Goal: Information Seeking & Learning: Learn about a topic

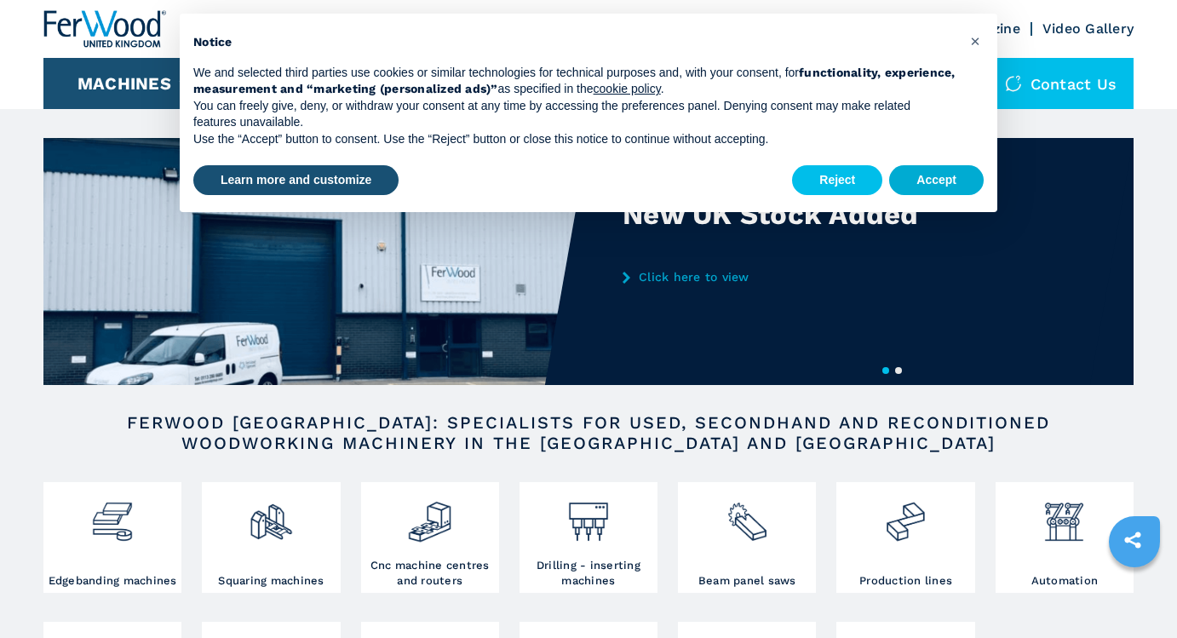
drag, startPoint x: 919, startPoint y: 176, endPoint x: 410, endPoint y: 160, distance: 508.6
click at [919, 176] on button "Accept" at bounding box center [936, 180] width 95 height 31
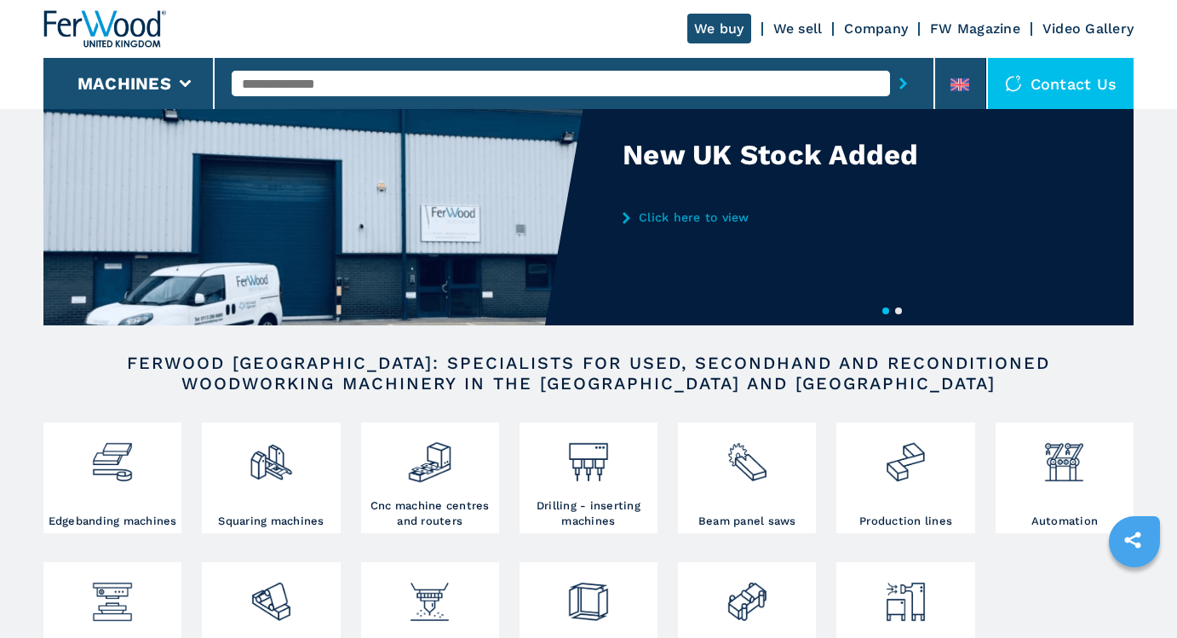
scroll to position [95, 0]
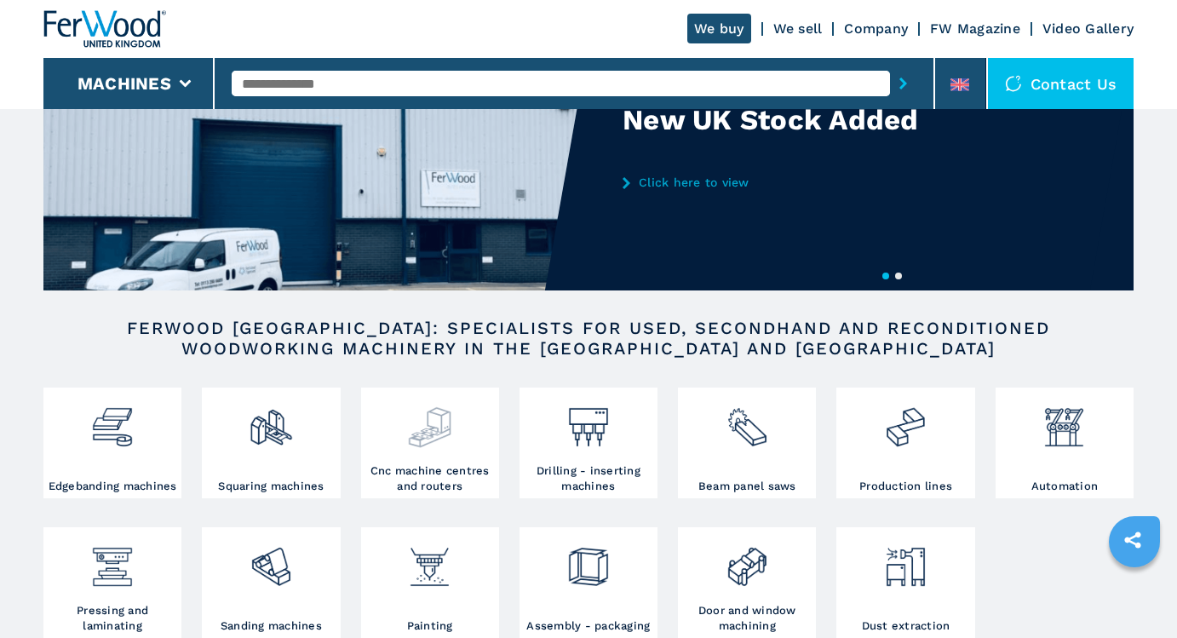
click at [438, 416] on img at bounding box center [429, 421] width 45 height 58
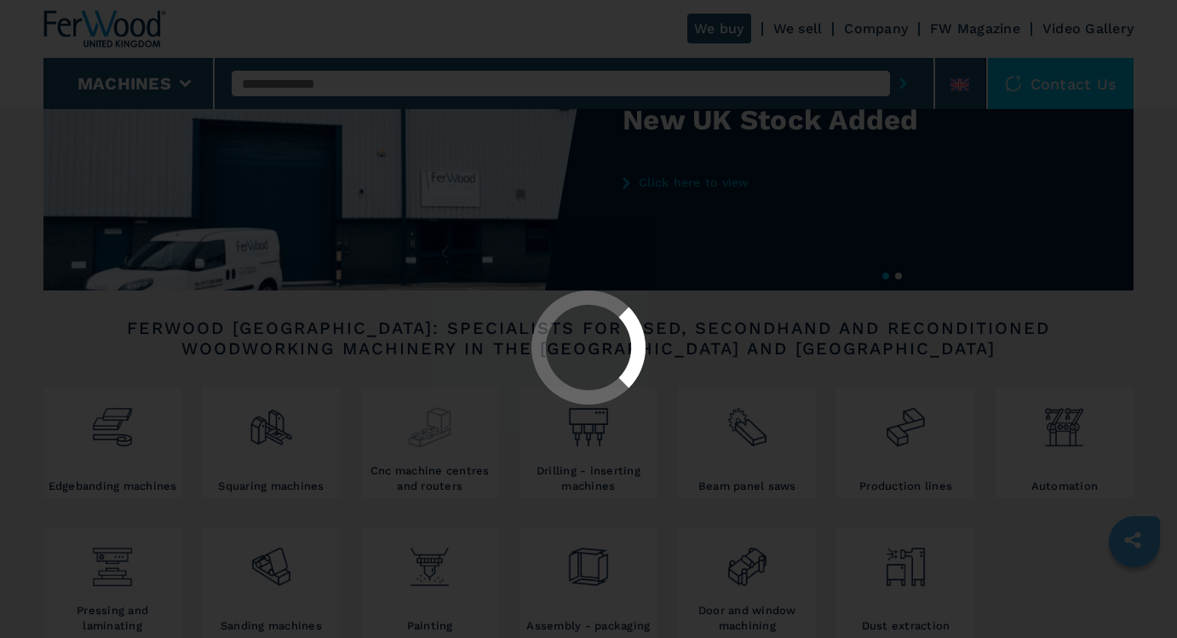
select select "**********"
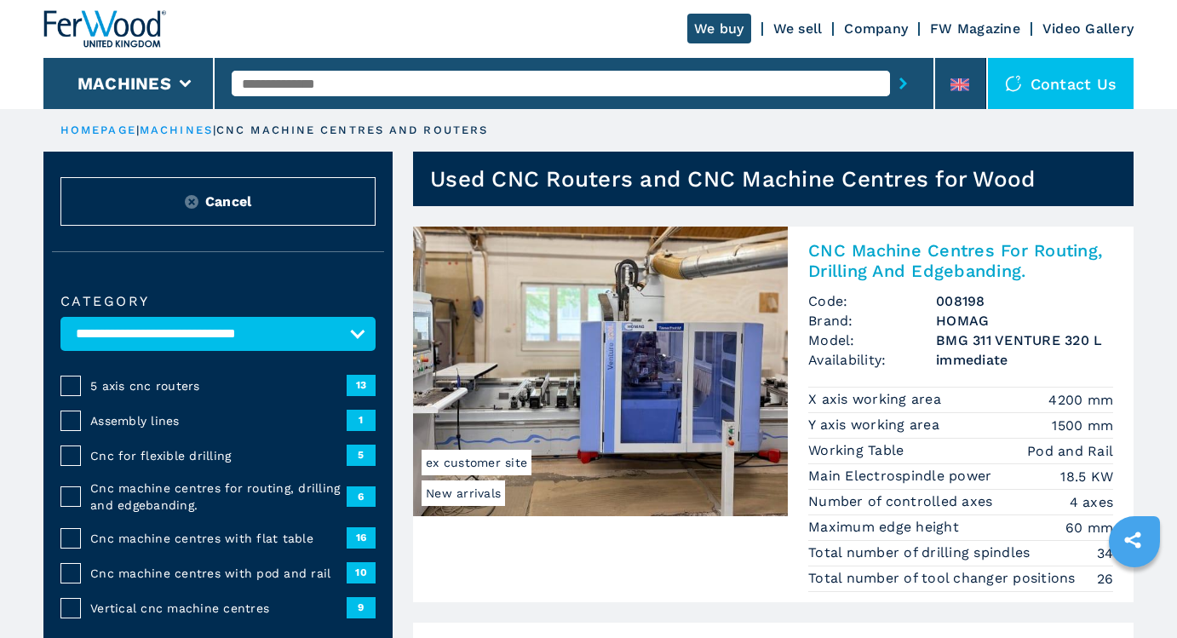
scroll to position [1, 0]
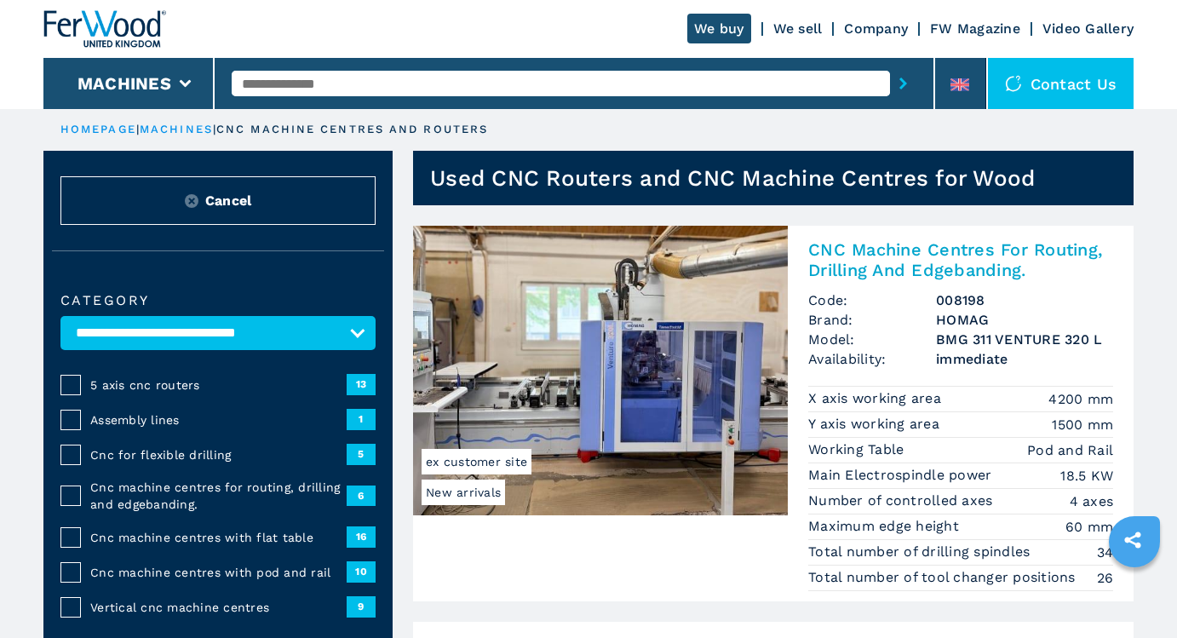
click at [154, 541] on span "Cnc machine centres with flat table" at bounding box center [218, 537] width 256 height 17
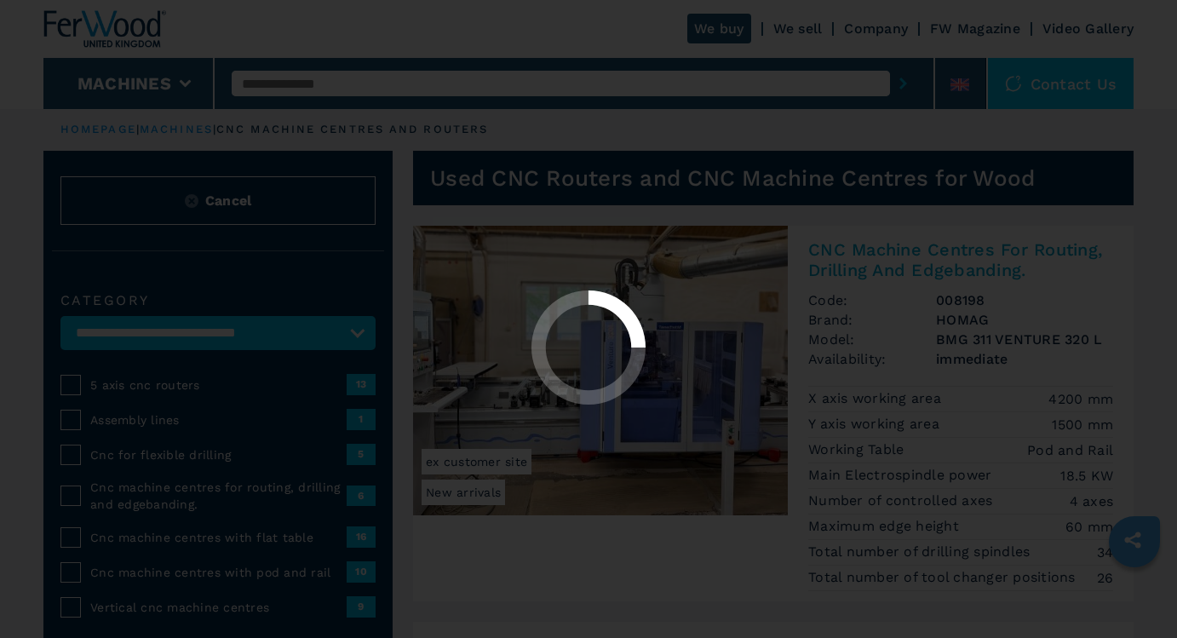
select select "**********"
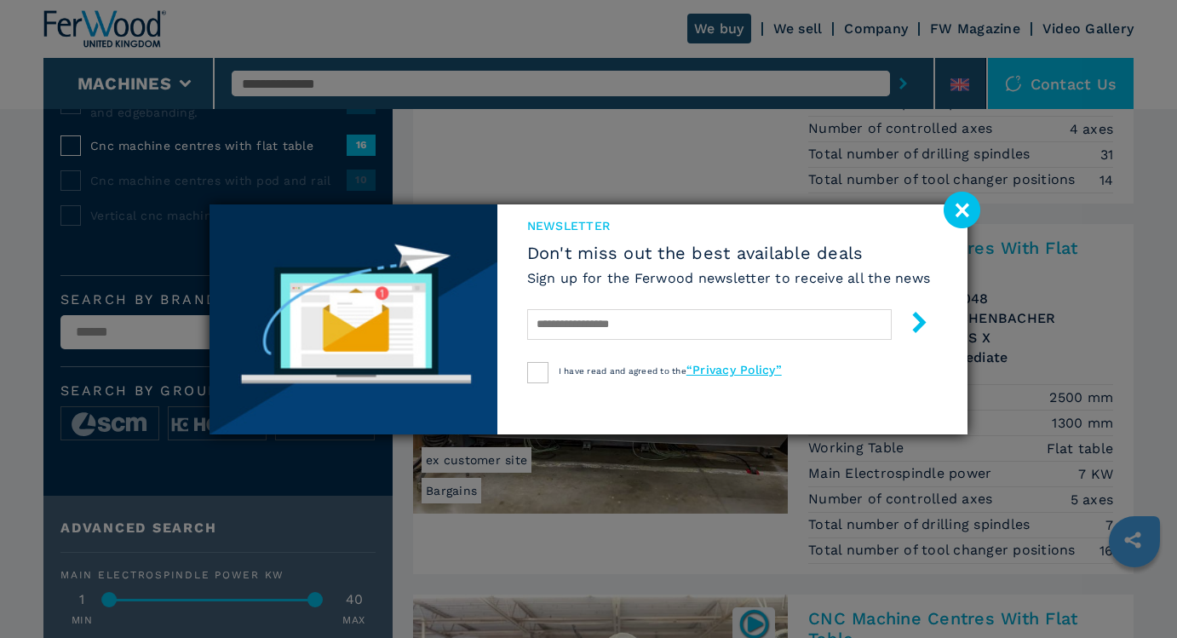
scroll to position [370, 0]
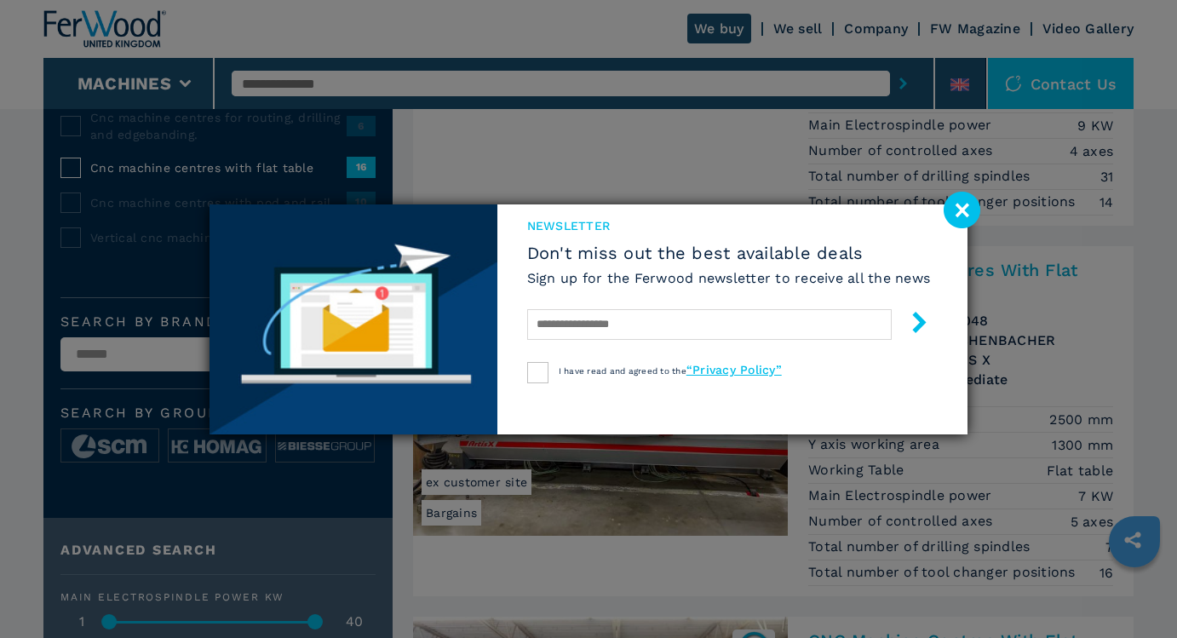
click at [969, 210] on image at bounding box center [961, 210] width 37 height 37
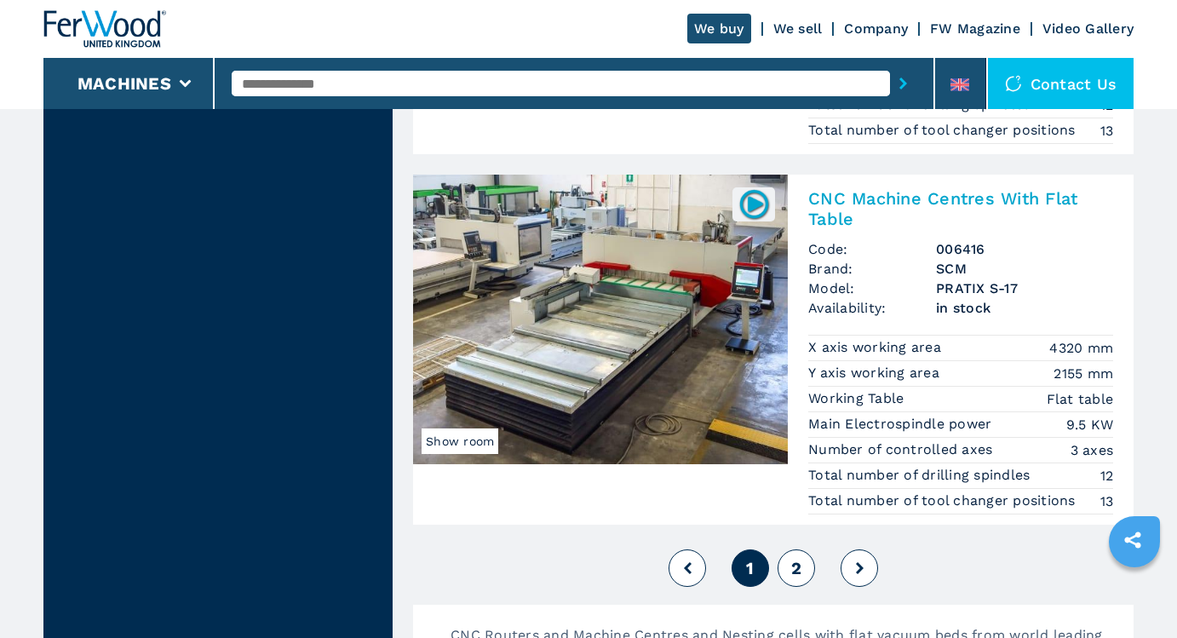
scroll to position [4330, 0]
click at [797, 569] on span "2" at bounding box center [796, 568] width 10 height 20
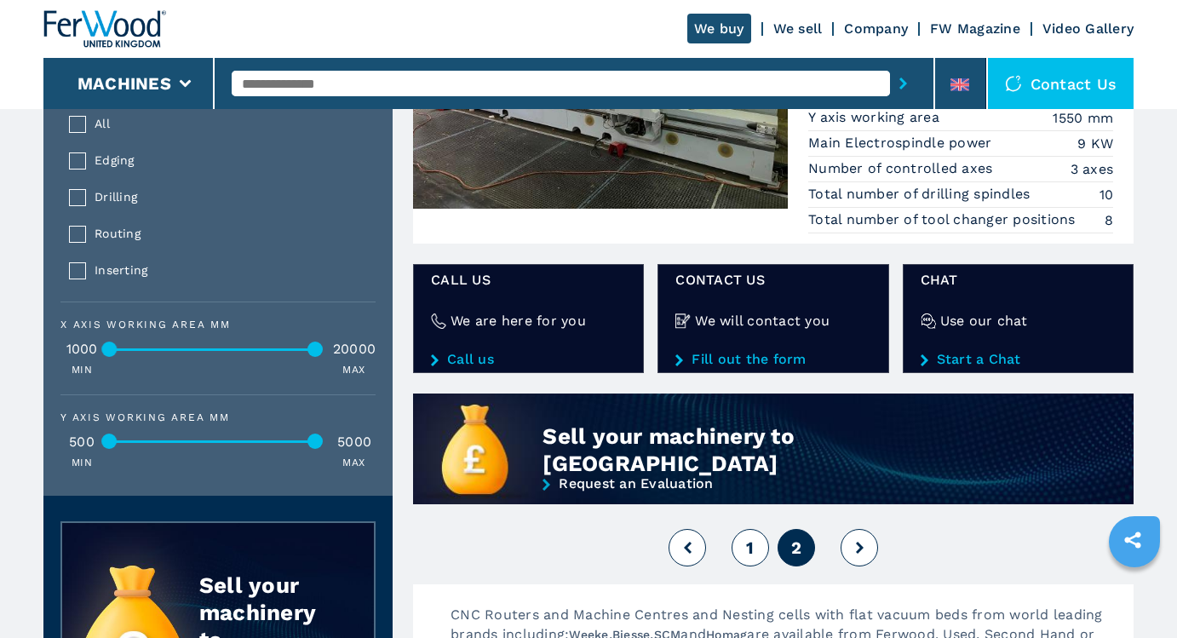
scroll to position [1454, 0]
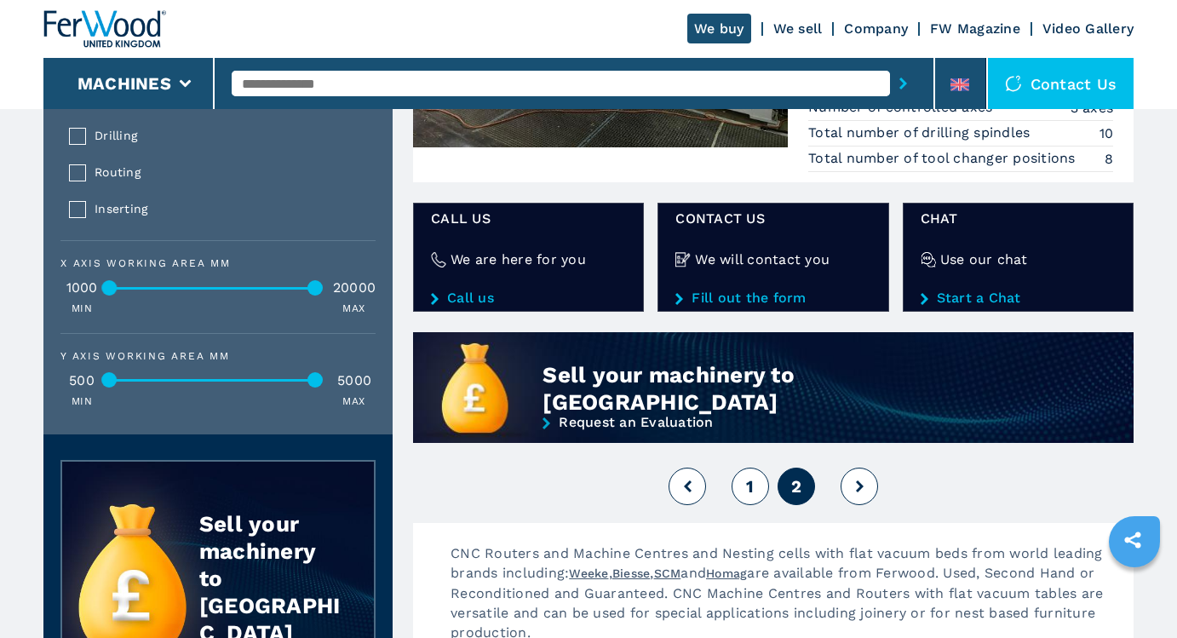
click at [742, 477] on button "1" at bounding box center [749, 485] width 37 height 37
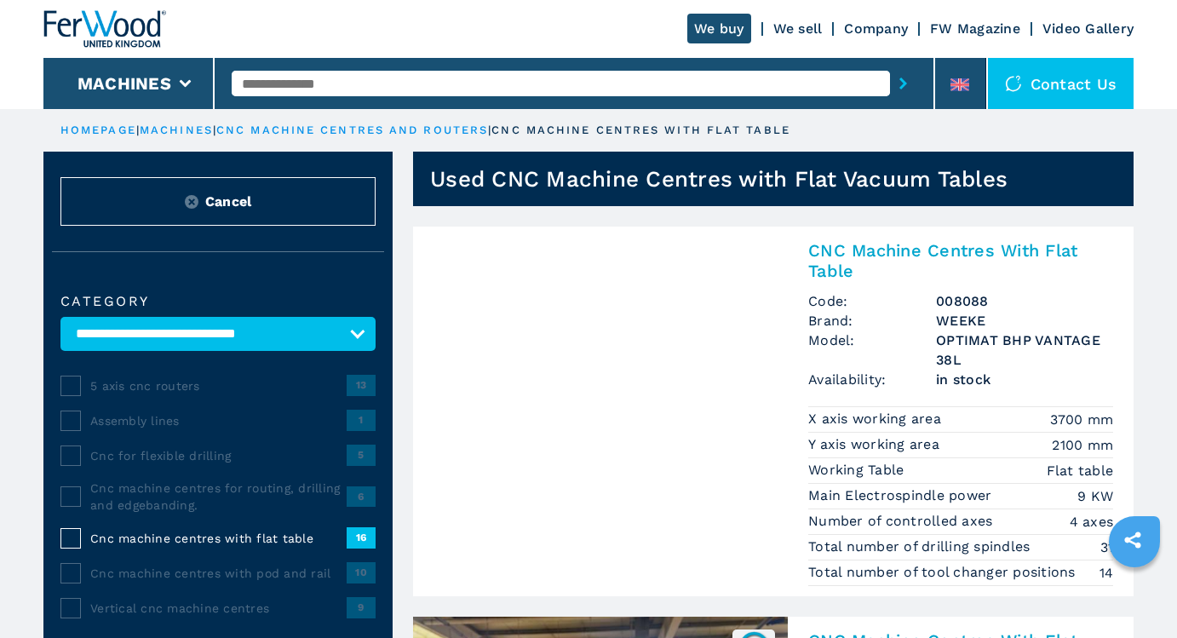
click at [840, 245] on h2 "CNC Machine Centres With Flat Table" at bounding box center [960, 260] width 305 height 41
